Goal: Participate in discussion

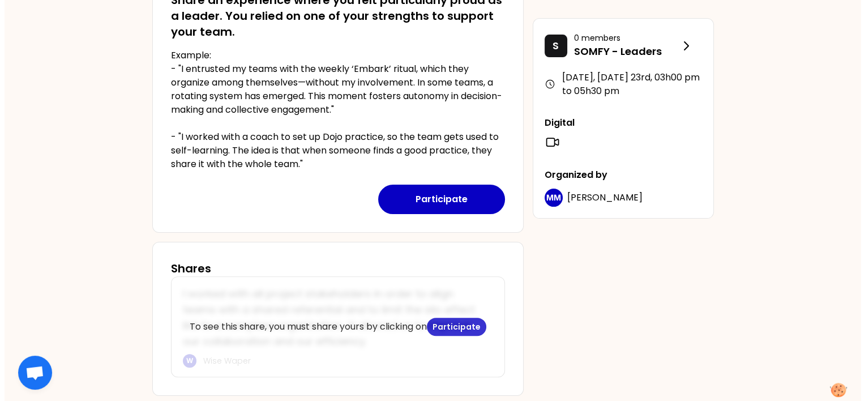
scroll to position [329, 0]
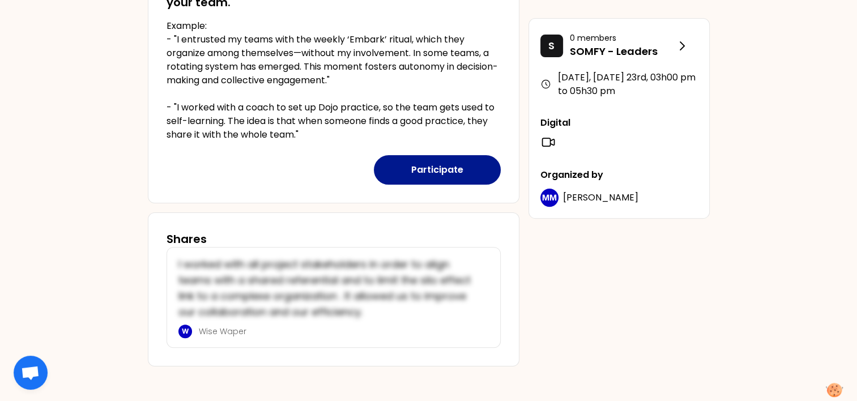
click at [434, 174] on button "Participate" at bounding box center [437, 169] width 127 height 29
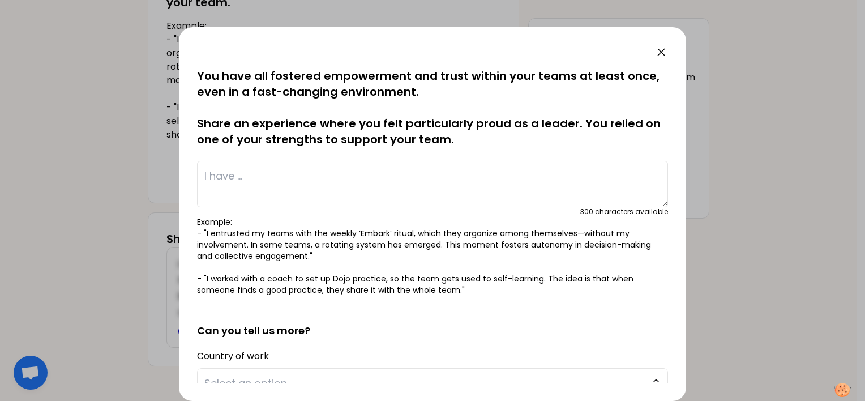
click at [310, 190] on textarea at bounding box center [432, 184] width 471 height 46
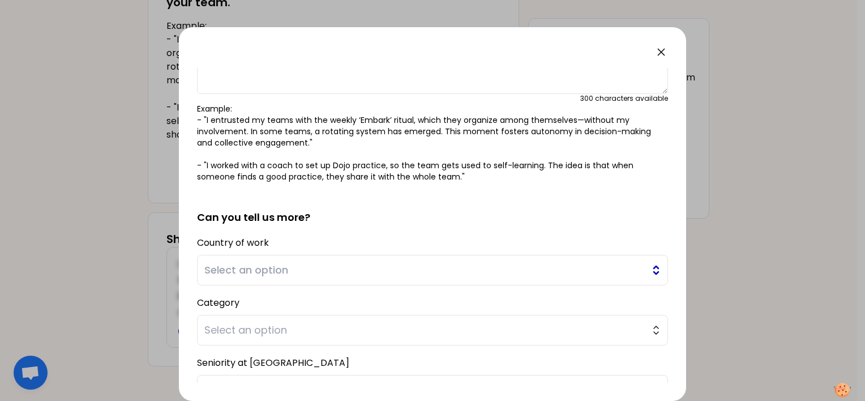
click at [320, 264] on button "Select an option" at bounding box center [432, 270] width 471 height 31
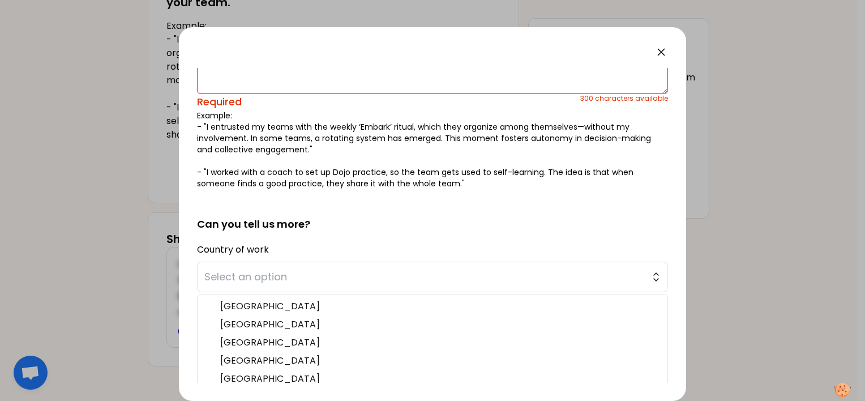
scroll to position [154, 0]
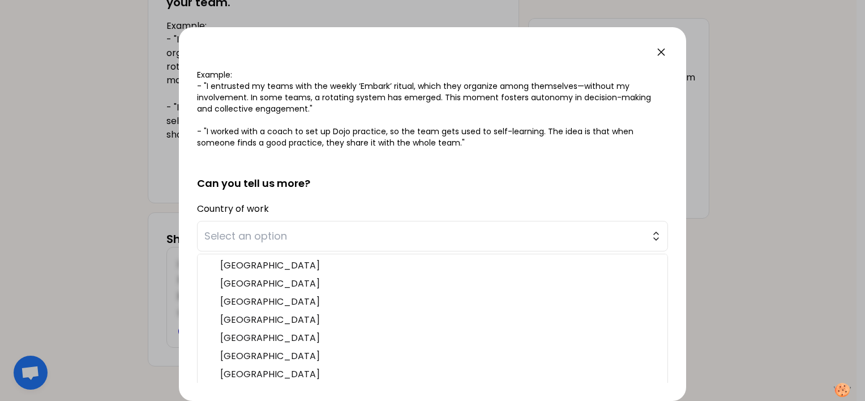
click at [396, 203] on div "Country of work Select an option Australia Austria Belgium China Czech Republic…" at bounding box center [432, 225] width 471 height 51
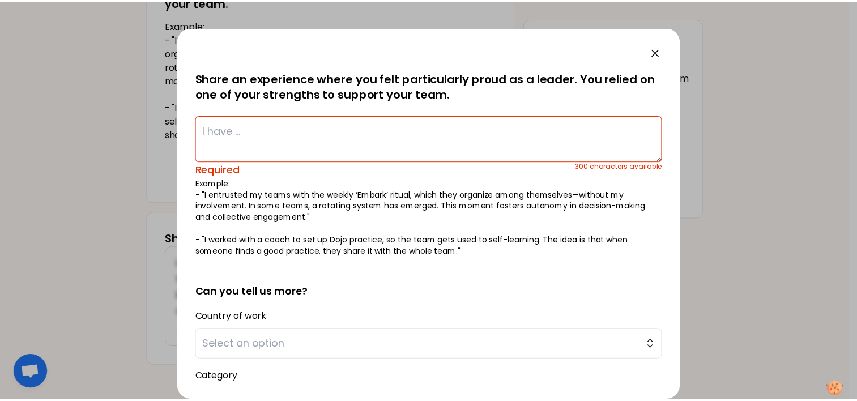
scroll to position [0, 0]
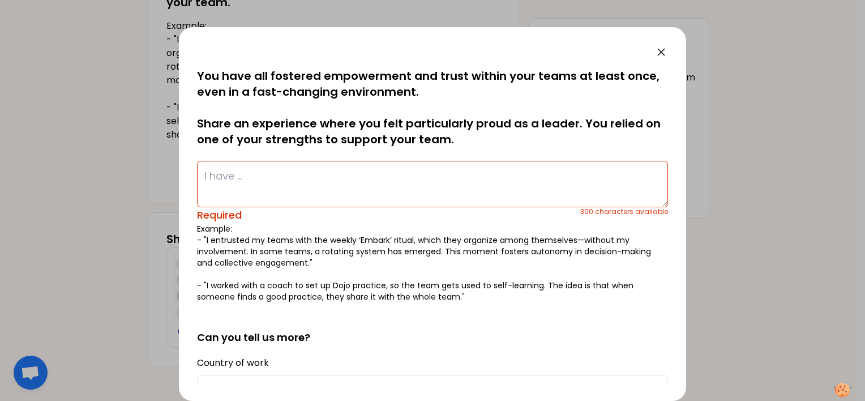
click at [664, 52] on icon at bounding box center [661, 52] width 14 height 14
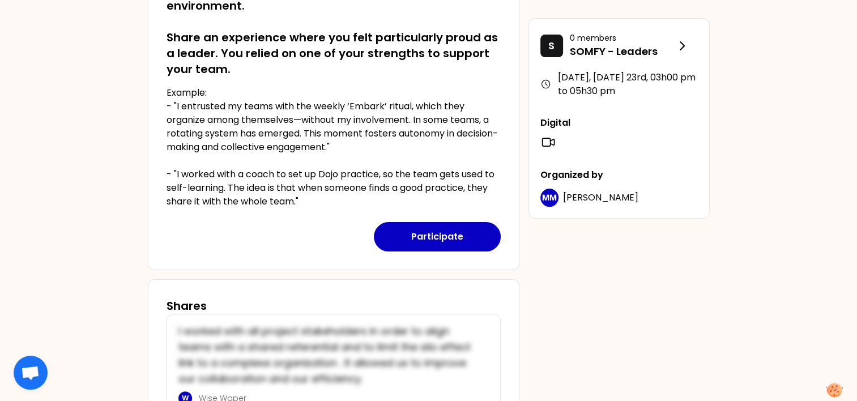
scroll to position [216, 0]
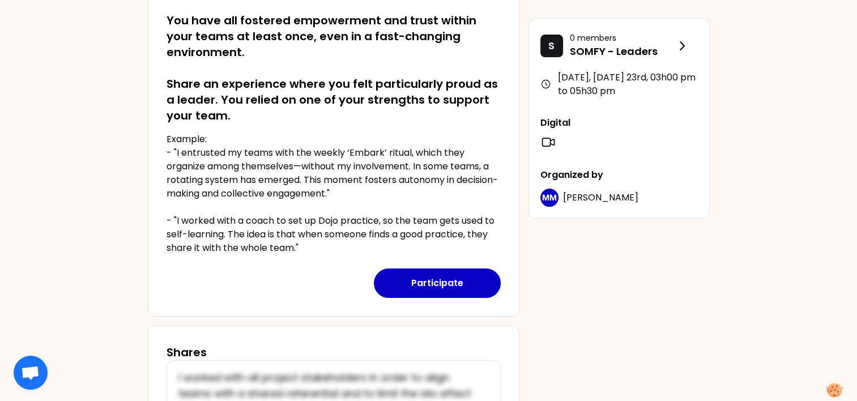
click at [657, 67] on div "S 0 members SOMFY - Leaders September 2025, Tuesday 23rd , 03h00 pm to 05h30 pm…" at bounding box center [618, 118] width 181 height 200
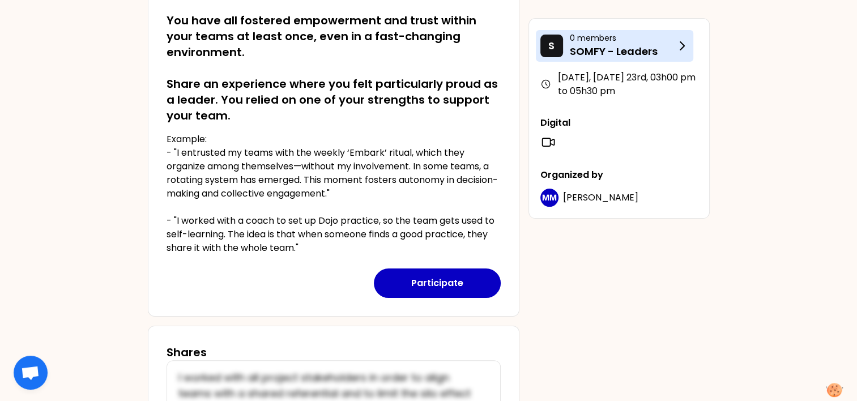
click at [660, 50] on p "SOMFY - Leaders" at bounding box center [622, 52] width 105 height 16
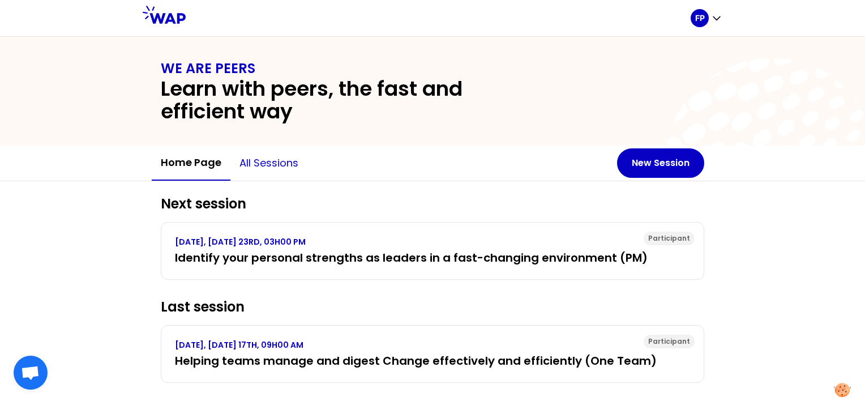
click at [267, 160] on button "All sessions" at bounding box center [268, 163] width 77 height 34
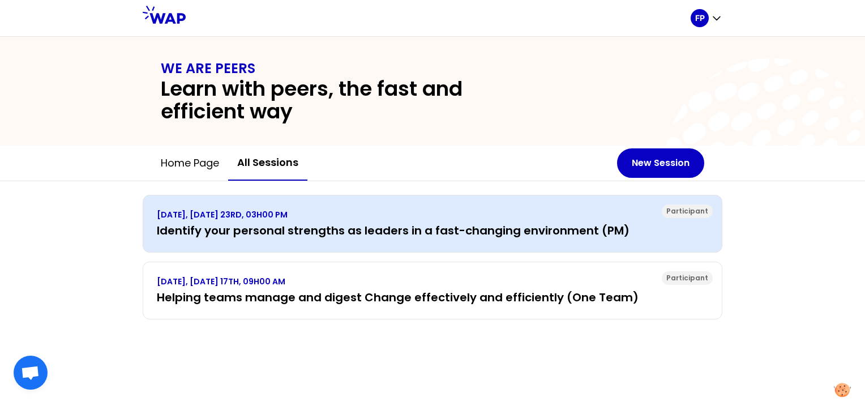
click at [277, 230] on h3 "Identify your personal strengths as leaders in a fast-changing environment (PM)" at bounding box center [432, 230] width 551 height 16
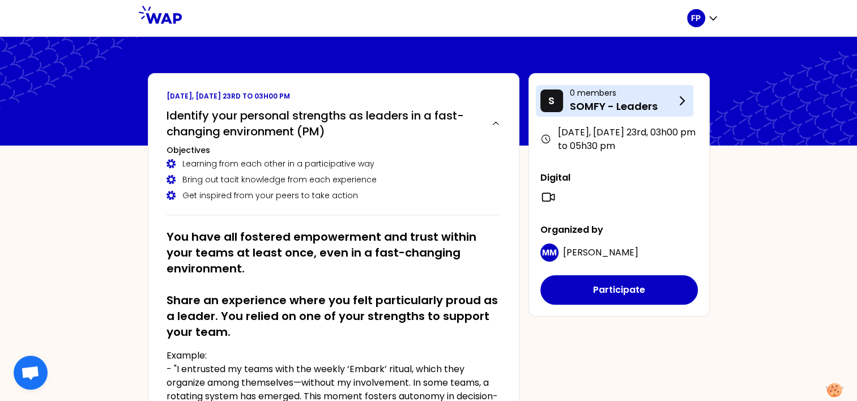
click at [627, 113] on p "SOMFY - Leaders" at bounding box center [622, 107] width 105 height 16
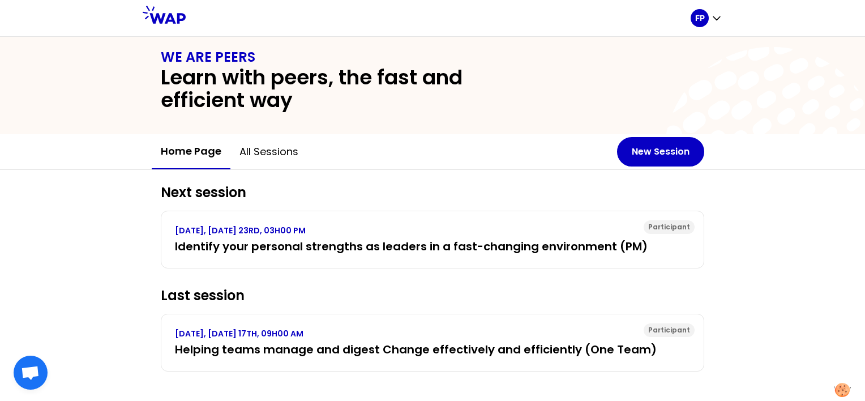
scroll to position [17, 0]
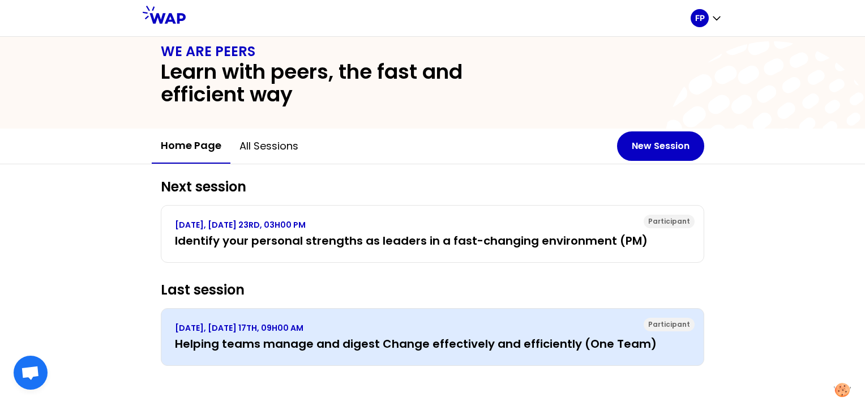
click at [555, 341] on h3 "Helping teams manage and digest Change effectively and efficiently (One Team)" at bounding box center [432, 344] width 515 height 16
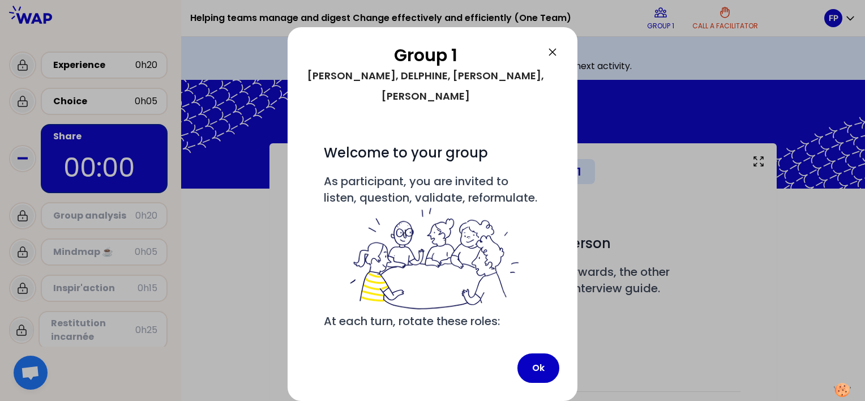
click at [553, 45] on icon at bounding box center [553, 52] width 14 height 14
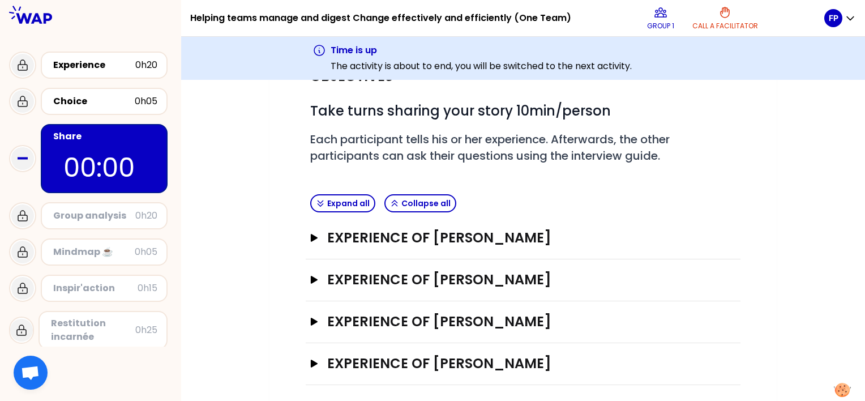
scroll to position [137, 0]
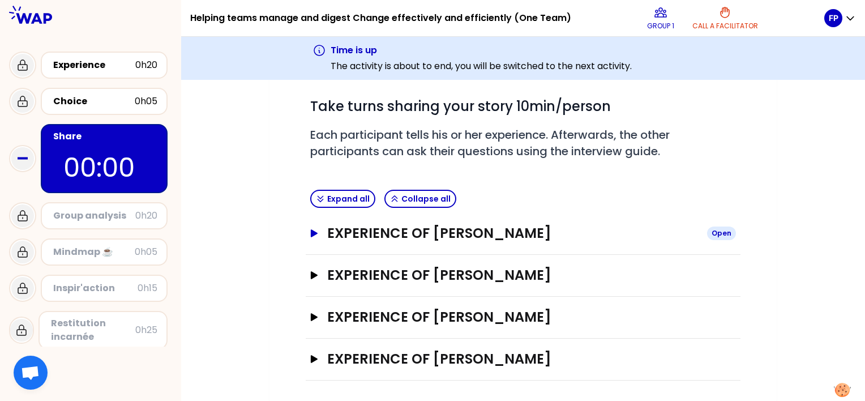
click at [316, 232] on icon "button" at bounding box center [314, 233] width 7 height 8
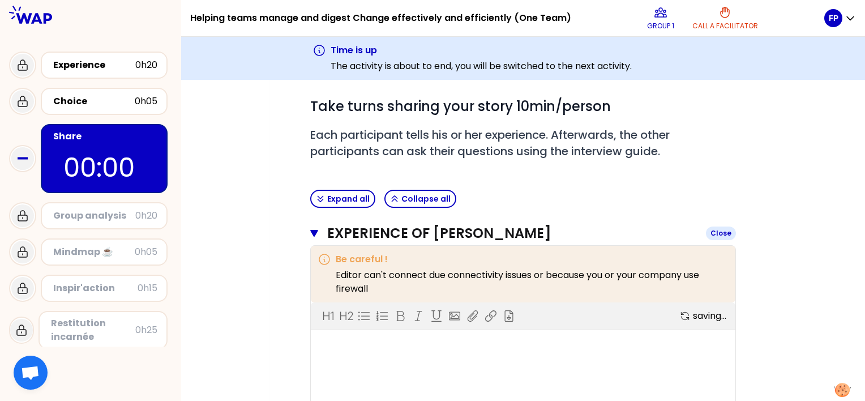
click at [316, 232] on icon "button" at bounding box center [314, 233] width 8 height 9
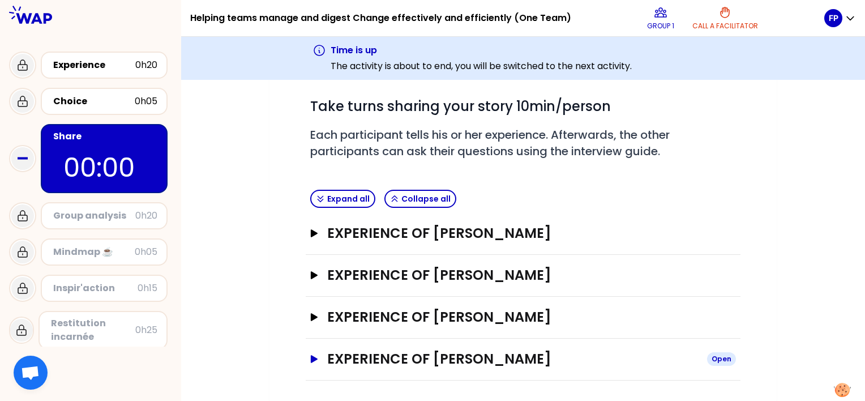
click at [314, 355] on icon "button" at bounding box center [314, 359] width 9 height 8
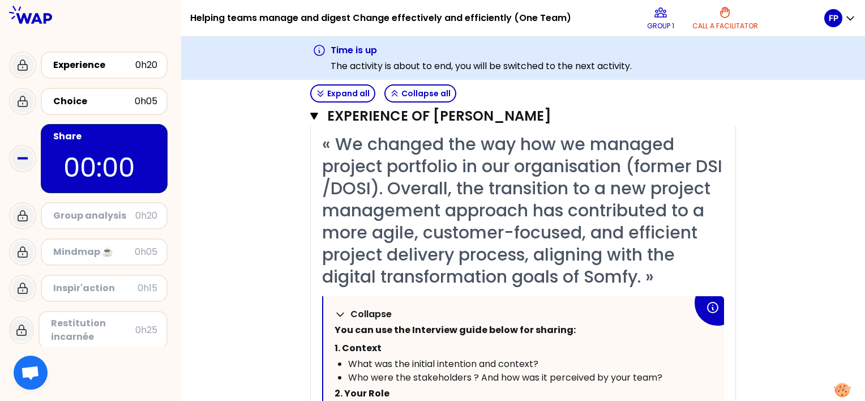
scroll to position [477, 0]
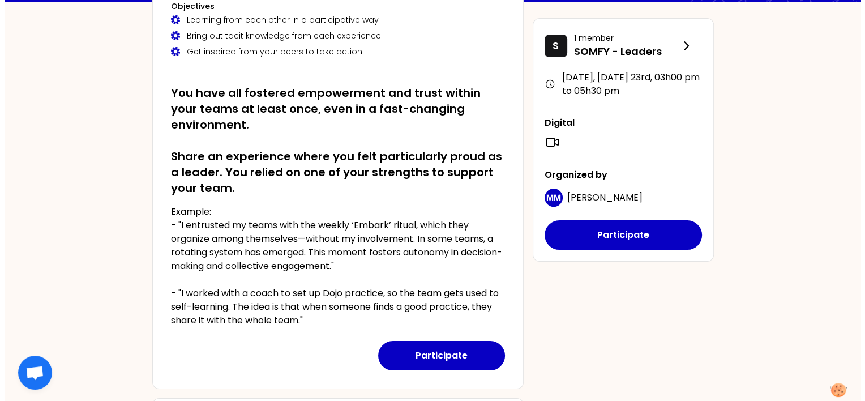
scroll to position [170, 0]
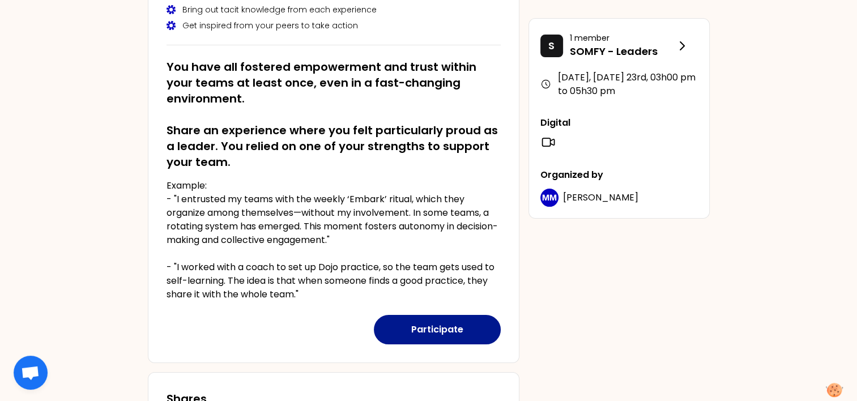
click at [465, 331] on button "Participate" at bounding box center [437, 329] width 127 height 29
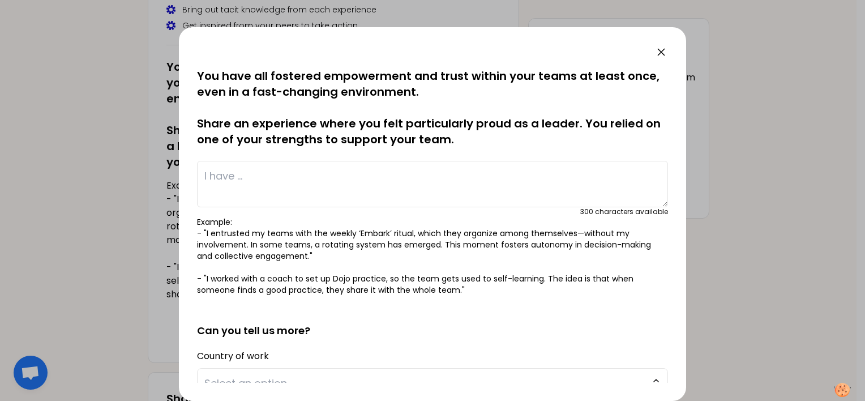
click at [315, 170] on textarea at bounding box center [432, 184] width 471 height 46
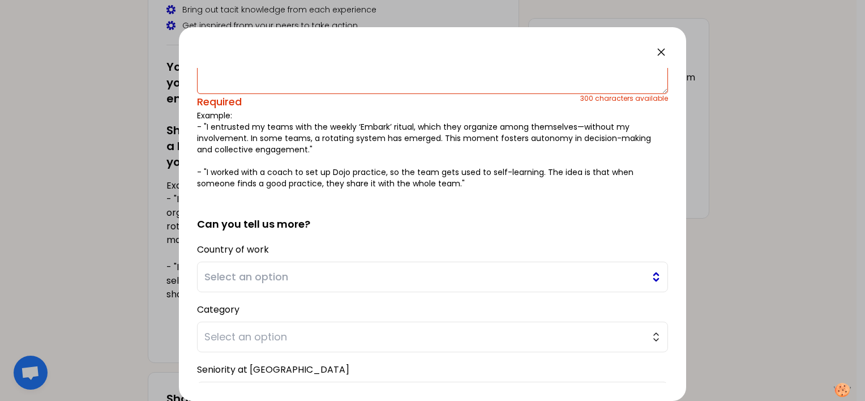
click at [298, 272] on span "Select an option" at bounding box center [424, 277] width 440 height 16
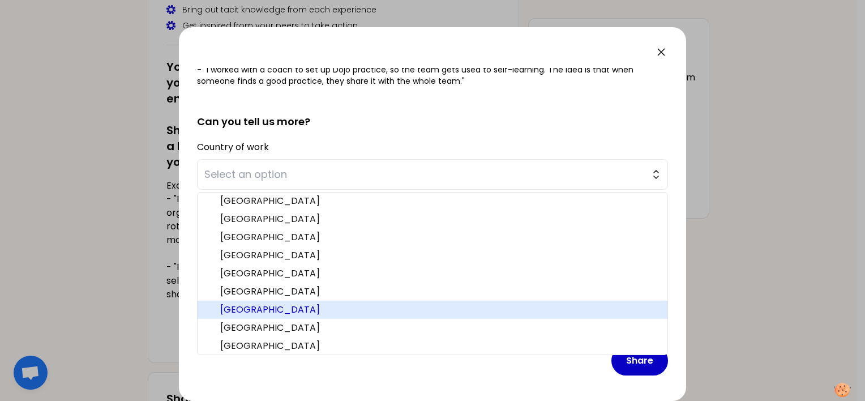
scroll to position [66, 0]
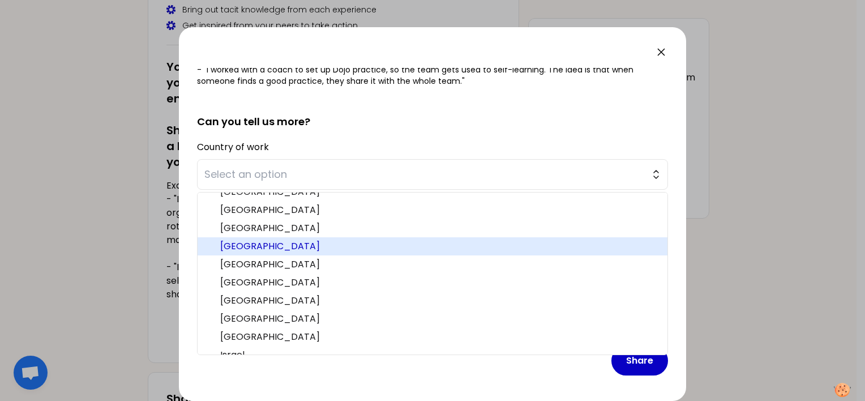
click at [265, 244] on span "[GEOGRAPHIC_DATA]" at bounding box center [439, 246] width 438 height 14
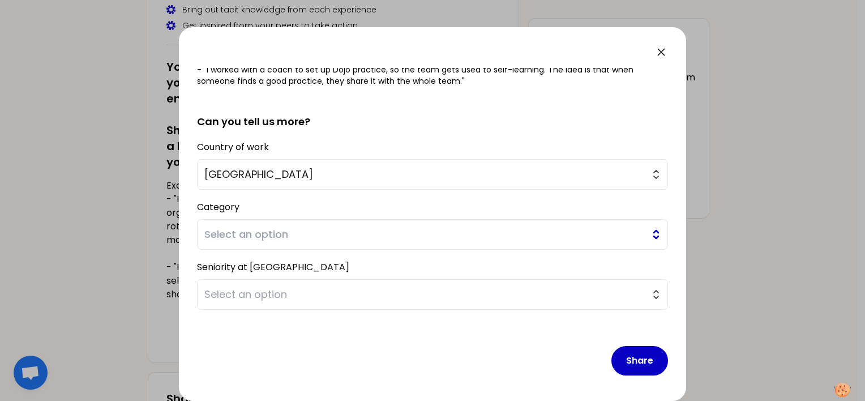
click at [267, 234] on span "Select an option" at bounding box center [424, 234] width 440 height 16
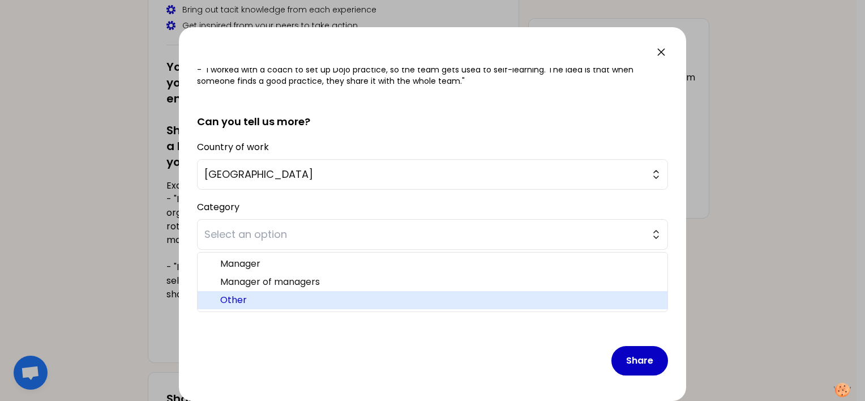
click at [264, 303] on span "Other" at bounding box center [439, 300] width 438 height 14
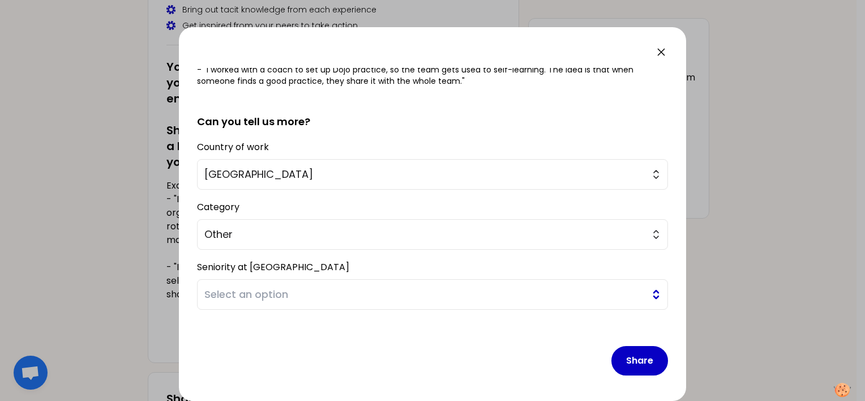
click at [266, 294] on span "Select an option" at bounding box center [424, 294] width 440 height 16
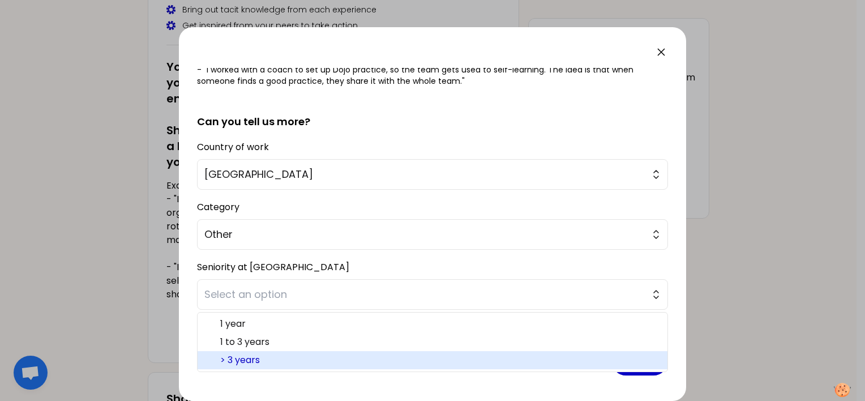
click at [272, 358] on span "> 3 years" at bounding box center [439, 360] width 438 height 14
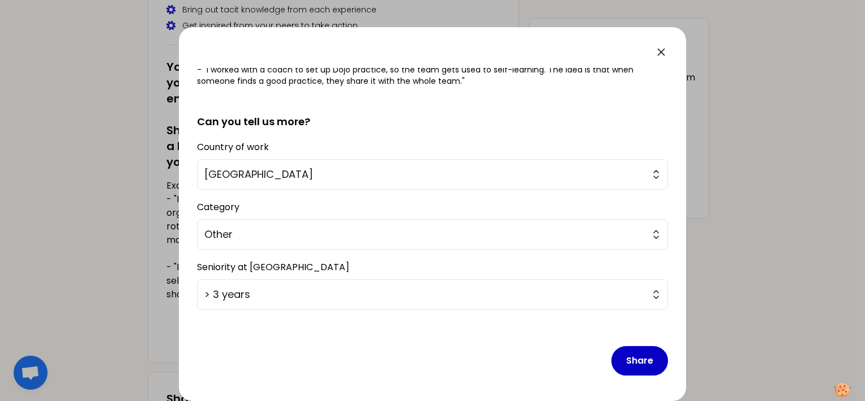
click at [482, 124] on h2 "Can you tell us more?" at bounding box center [432, 113] width 471 height 34
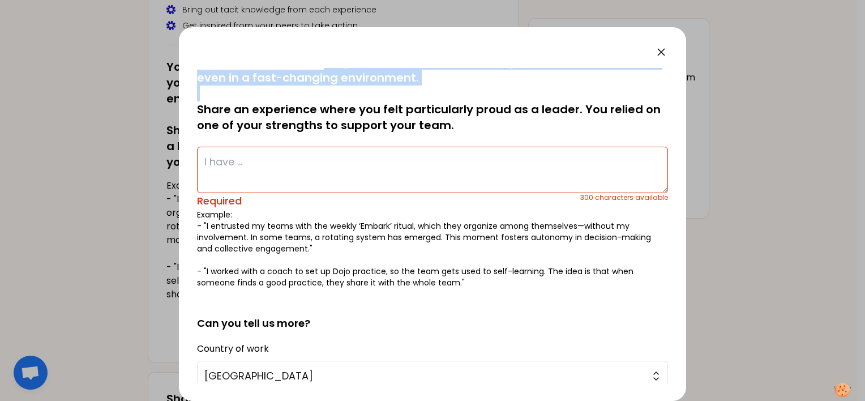
scroll to position [0, 0]
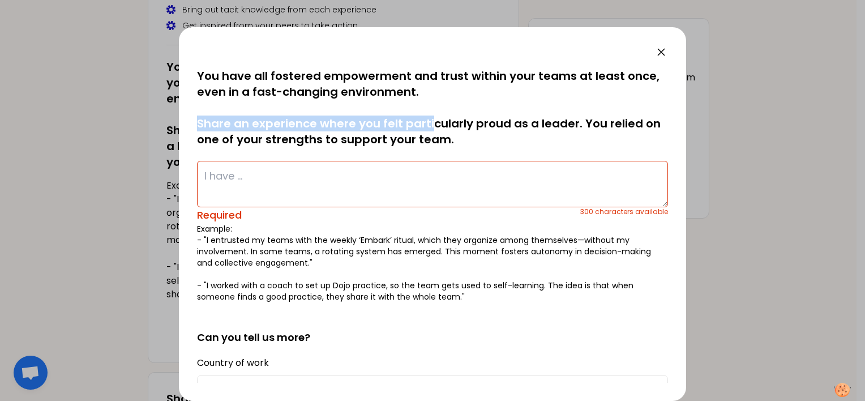
drag, startPoint x: 198, startPoint y: 72, endPoint x: 431, endPoint y: 122, distance: 238.9
click at [431, 122] on p "You have all fostered empowerment and trust within your teams at least once, ev…" at bounding box center [432, 107] width 471 height 79
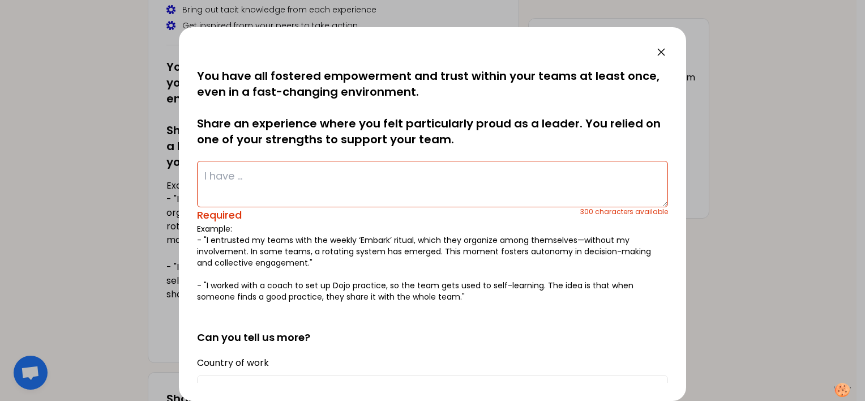
click at [220, 73] on p "You have all fostered empowerment and trust within your teams at least once, ev…" at bounding box center [432, 107] width 471 height 79
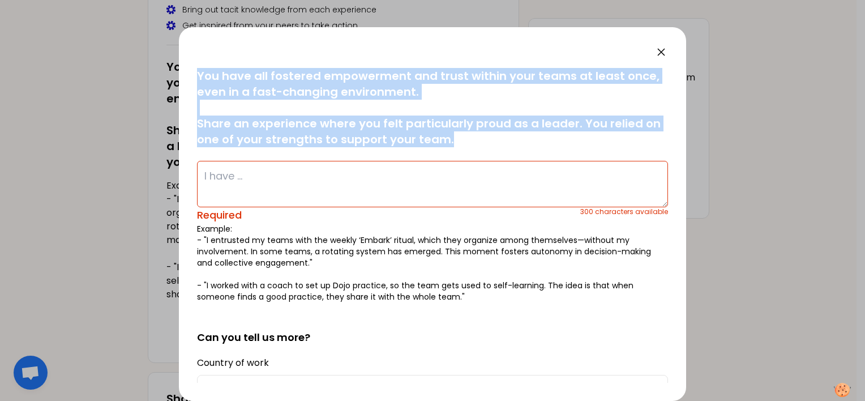
drag, startPoint x: 197, startPoint y: 73, endPoint x: 442, endPoint y: 148, distance: 256.4
click at [442, 148] on div "saved You have all fostered empowerment and trust within your teams at least on…" at bounding box center [432, 185] width 471 height 234
copy p "You have all fostered empowerment and trust within your teams at least once, ev…"
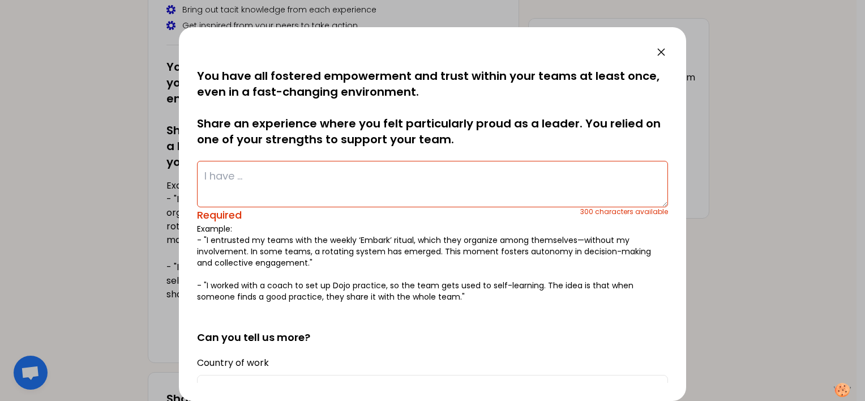
click at [579, 196] on textarea at bounding box center [432, 184] width 471 height 46
click at [660, 55] on icon at bounding box center [661, 52] width 14 height 14
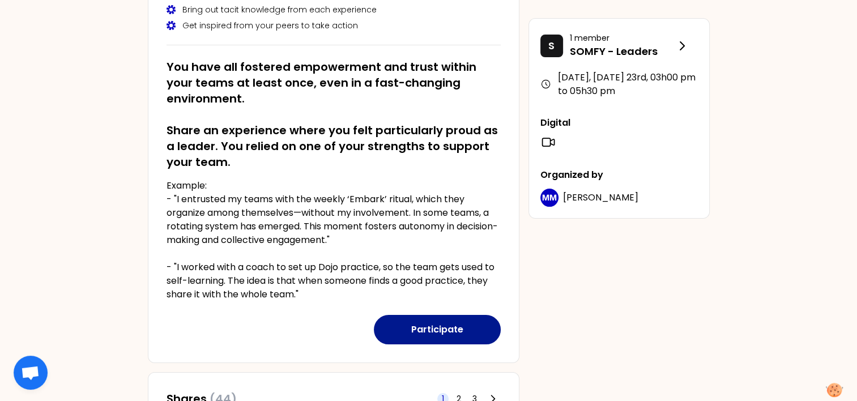
click at [451, 333] on button "Participate" at bounding box center [437, 329] width 127 height 29
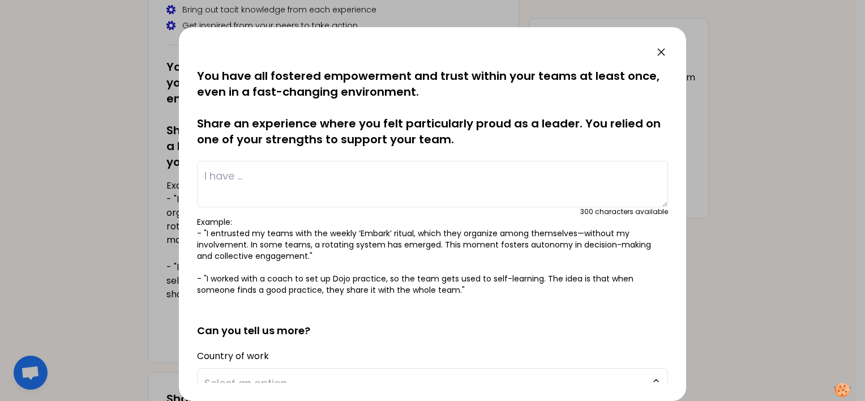
click at [362, 182] on textarea at bounding box center [432, 184] width 471 height 46
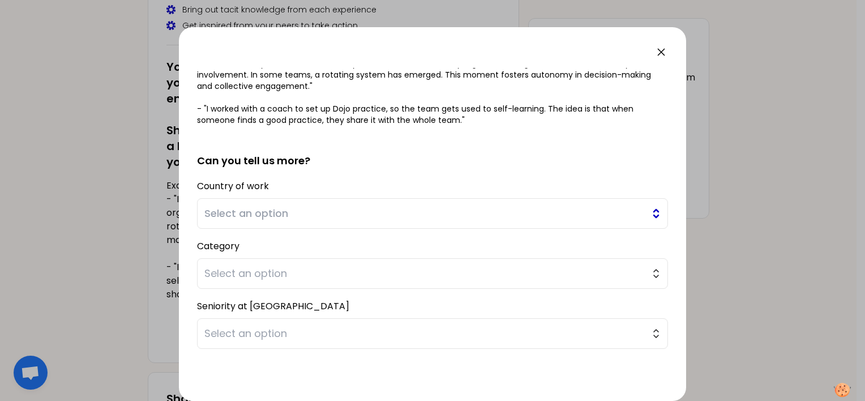
click at [373, 211] on span "Select an option" at bounding box center [424, 214] width 440 height 16
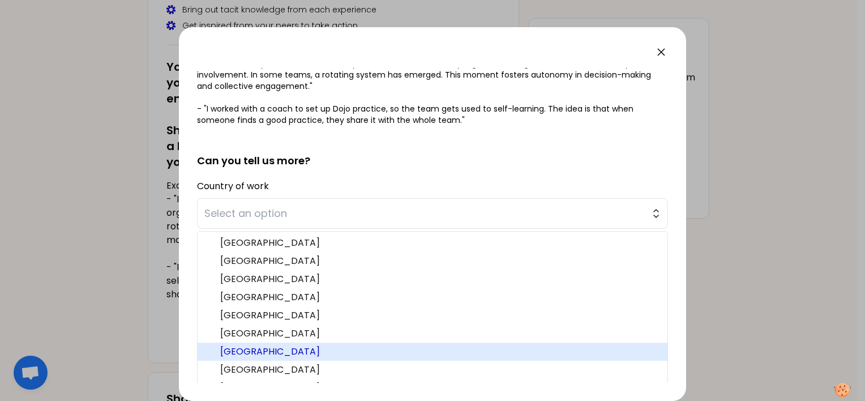
click at [266, 356] on span "[GEOGRAPHIC_DATA]" at bounding box center [439, 352] width 438 height 14
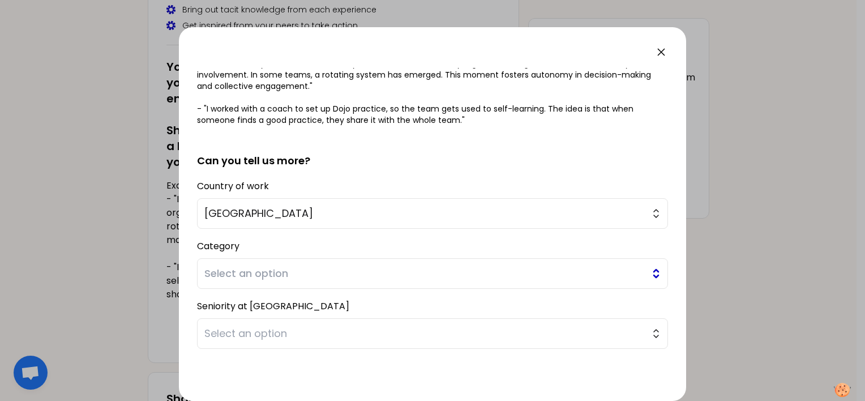
click at [290, 263] on button "Select an option" at bounding box center [432, 273] width 471 height 31
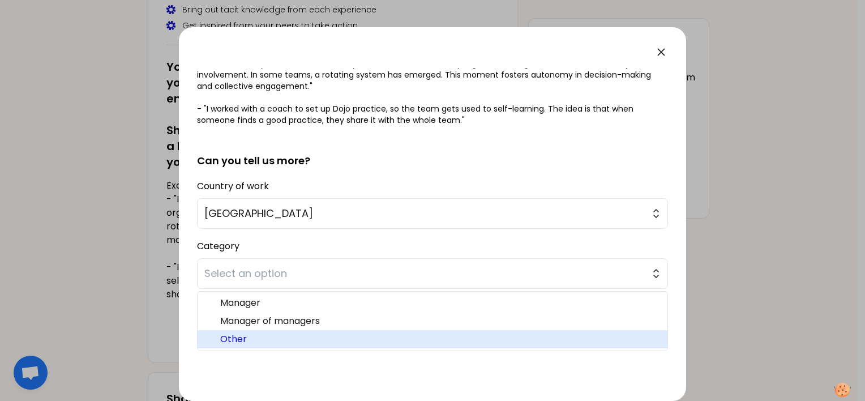
click at [257, 336] on span "Other" at bounding box center [439, 339] width 438 height 14
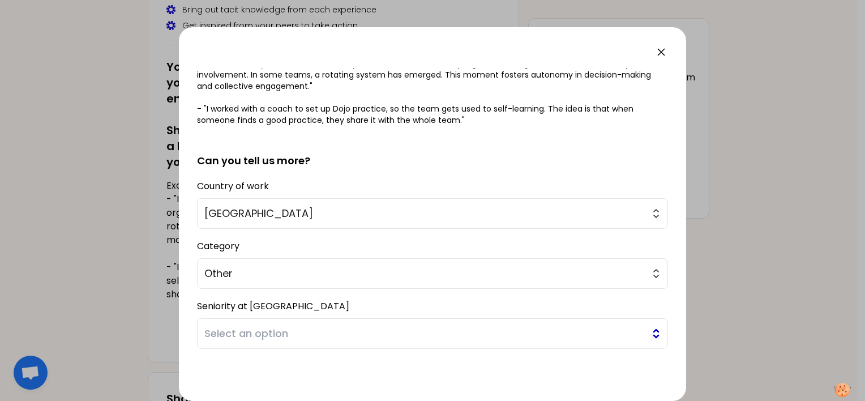
click at [267, 326] on span "Select an option" at bounding box center [424, 334] width 440 height 16
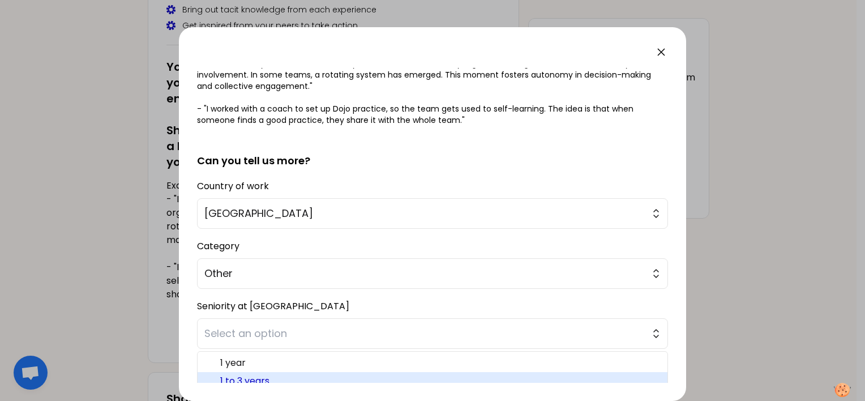
scroll to position [216, 0]
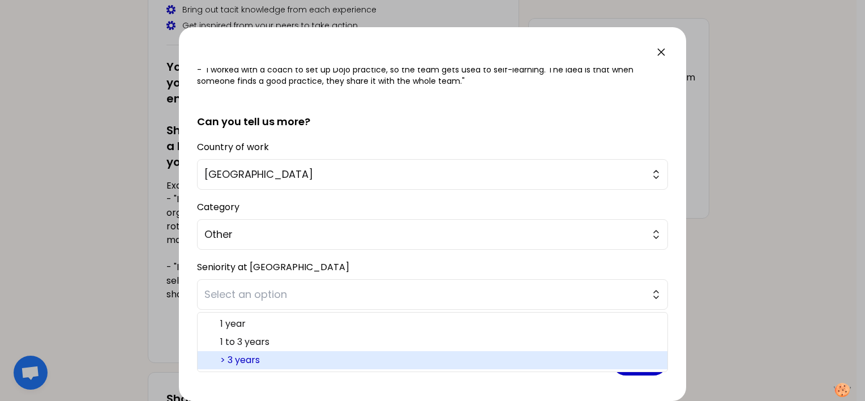
click at [267, 361] on span "> 3 years" at bounding box center [439, 360] width 438 height 14
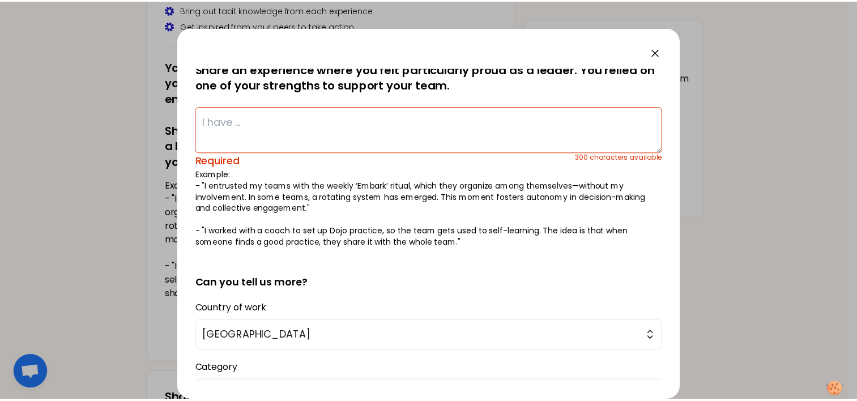
scroll to position [0, 0]
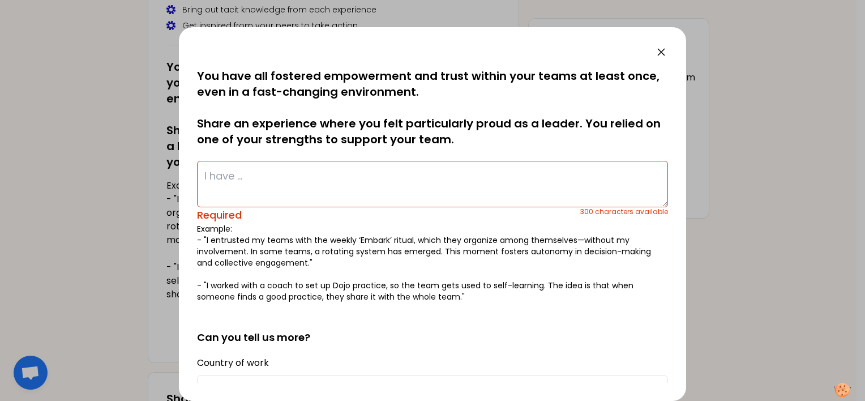
click at [332, 178] on textarea at bounding box center [432, 184] width 471 height 46
click at [738, 95] on div at bounding box center [432, 200] width 865 height 401
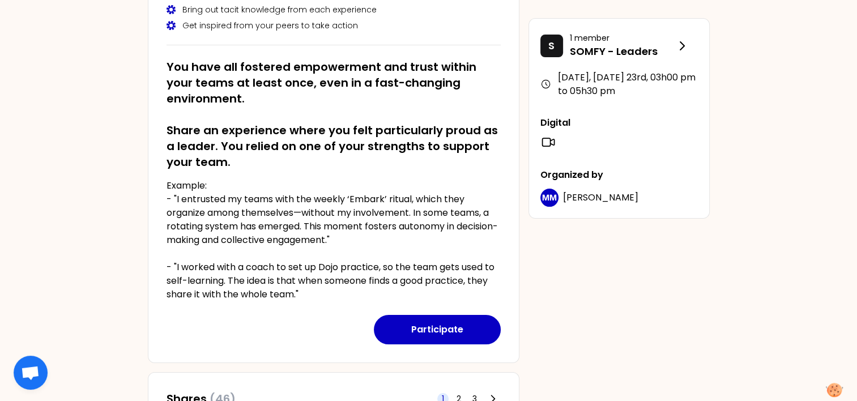
drag, startPoint x: 763, startPoint y: 342, endPoint x: 745, endPoint y: 331, distance: 20.6
